Goal: Task Accomplishment & Management: Use online tool/utility

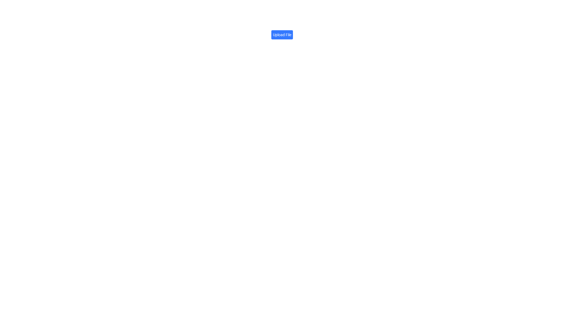
click at [282, 34] on label "Upload File" at bounding box center [282, 34] width 22 height 9
click at [291, 32] on input "Upload File" at bounding box center [291, 32] width 0 height 0
click at [344, 29] on icon at bounding box center [345, 29] width 4 height 4
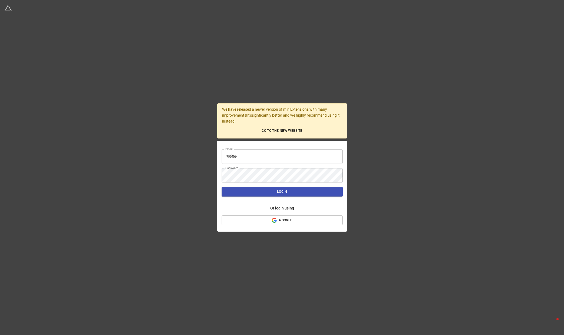
click at [254, 162] on input "周婉婷" at bounding box center [282, 156] width 121 height 15
click at [247, 159] on input "周婉婷" at bounding box center [282, 156] width 121 height 15
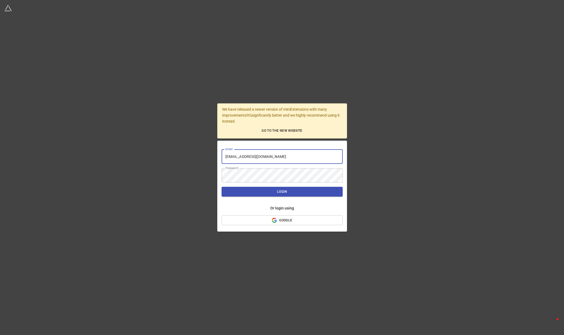
type input "airtable@611church.org"
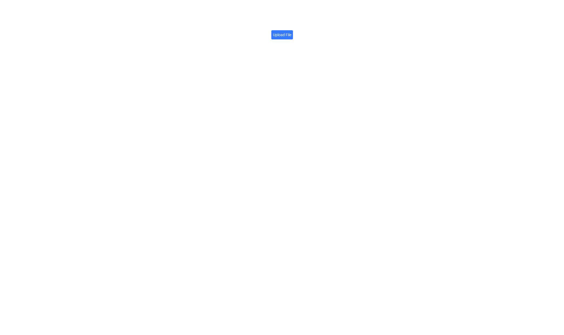
click at [278, 34] on label "Upload File" at bounding box center [282, 34] width 22 height 9
click at [291, 32] on input "Upload File" at bounding box center [291, 32] width 0 height 0
click at [345, 29] on icon at bounding box center [345, 29] width 4 height 4
